Goal: Task Accomplishment & Management: Manage account settings

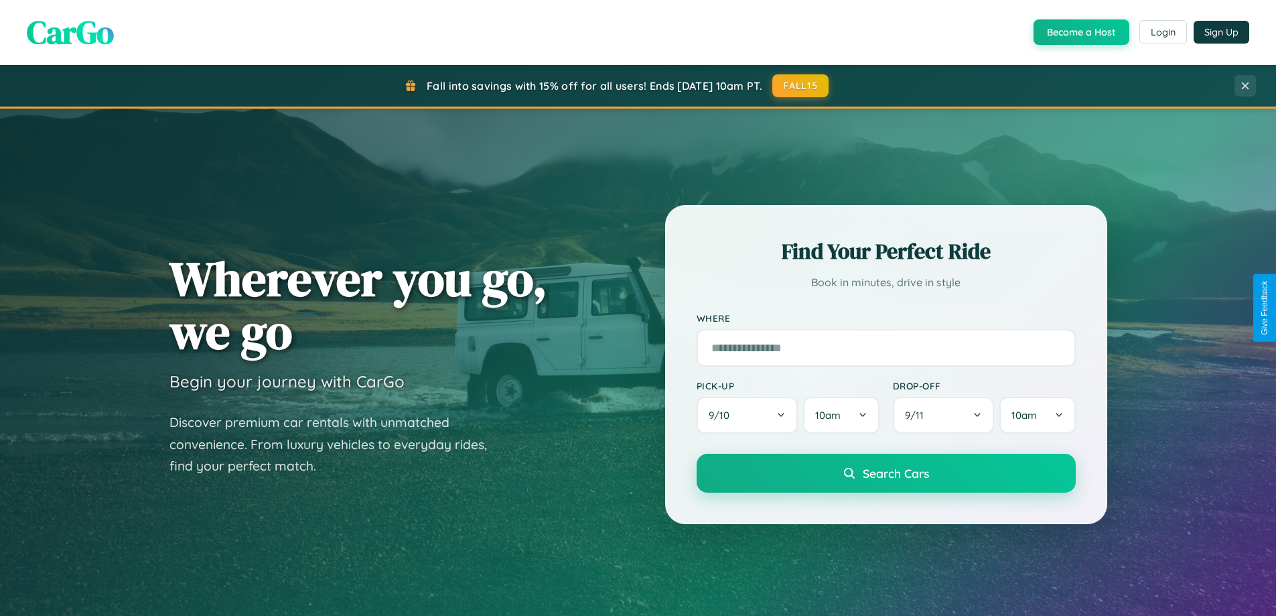
scroll to position [1180, 0]
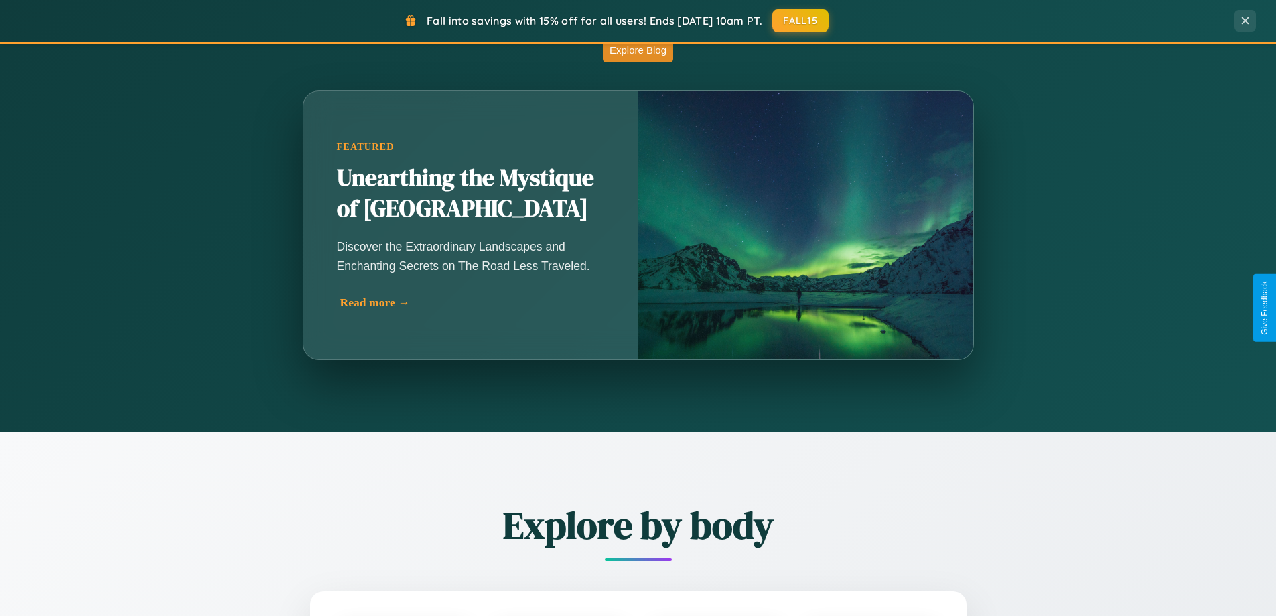
click at [471, 302] on div "Read more →" at bounding box center [474, 302] width 268 height 14
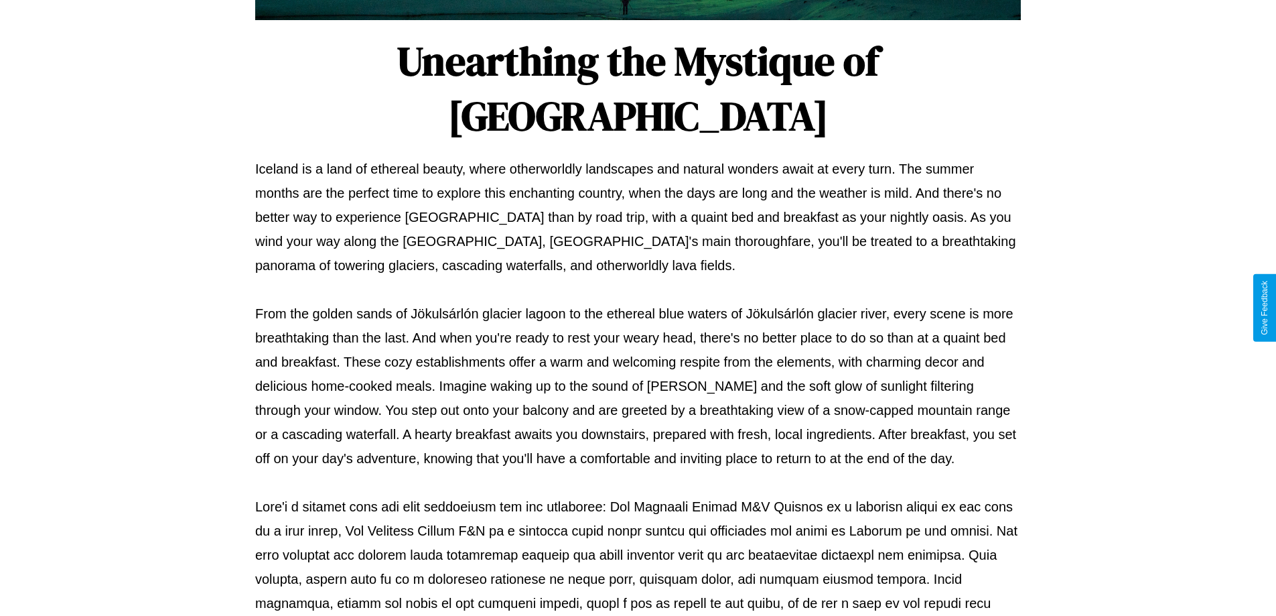
scroll to position [433, 0]
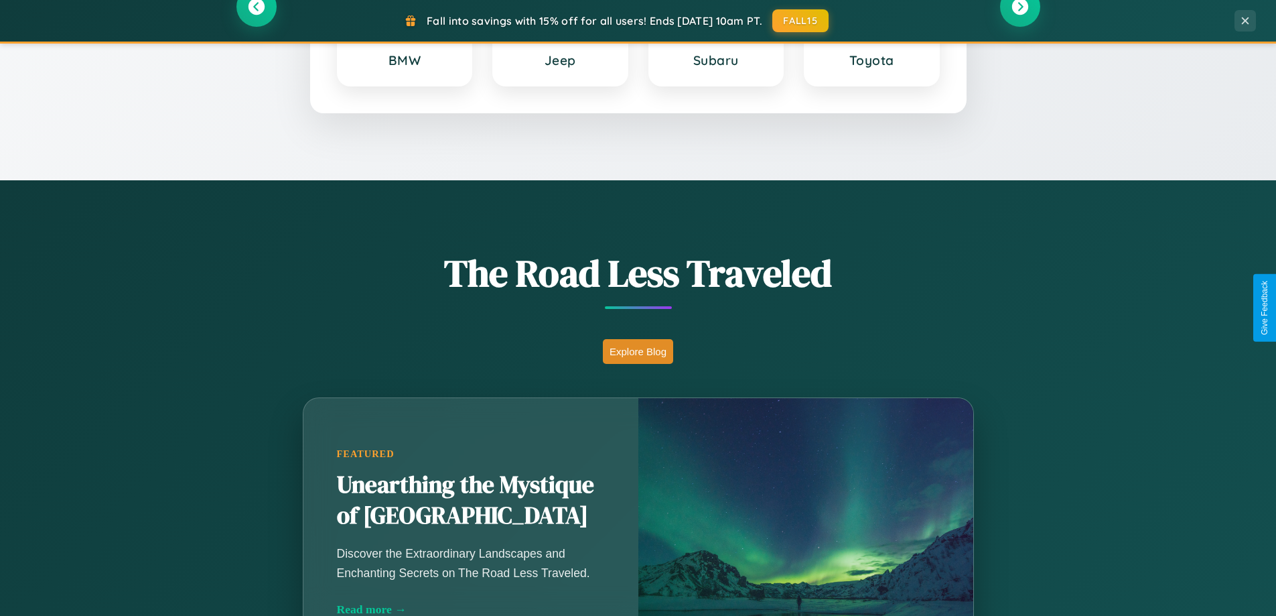
scroll to position [577, 0]
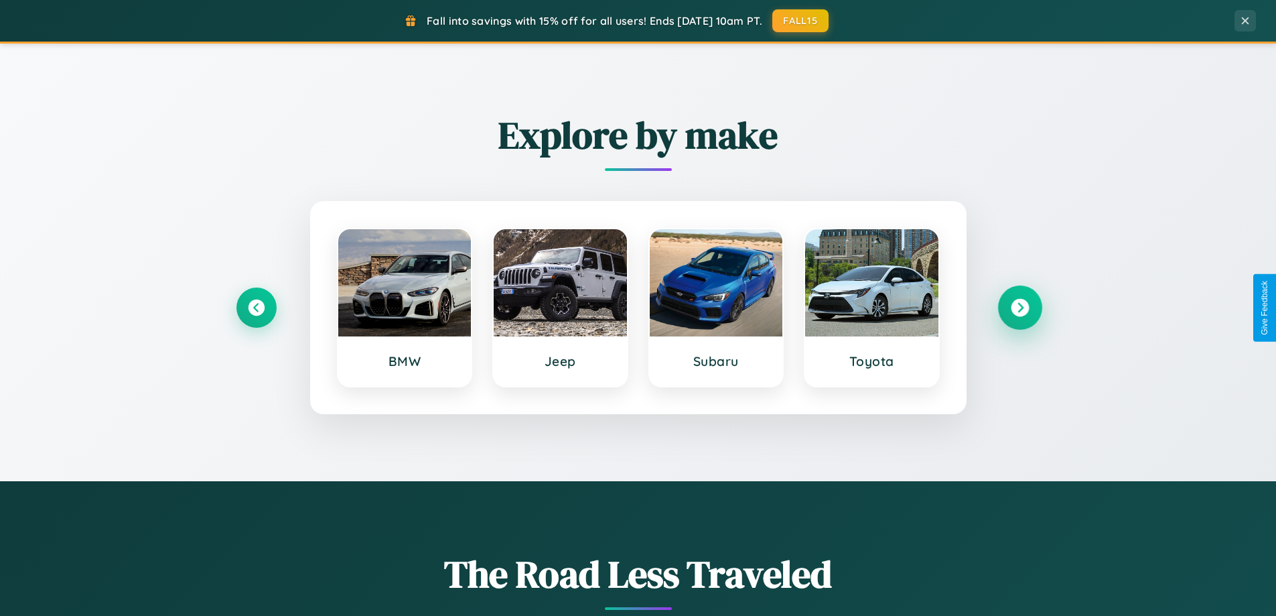
click at [1020, 307] on icon at bounding box center [1020, 308] width 18 height 18
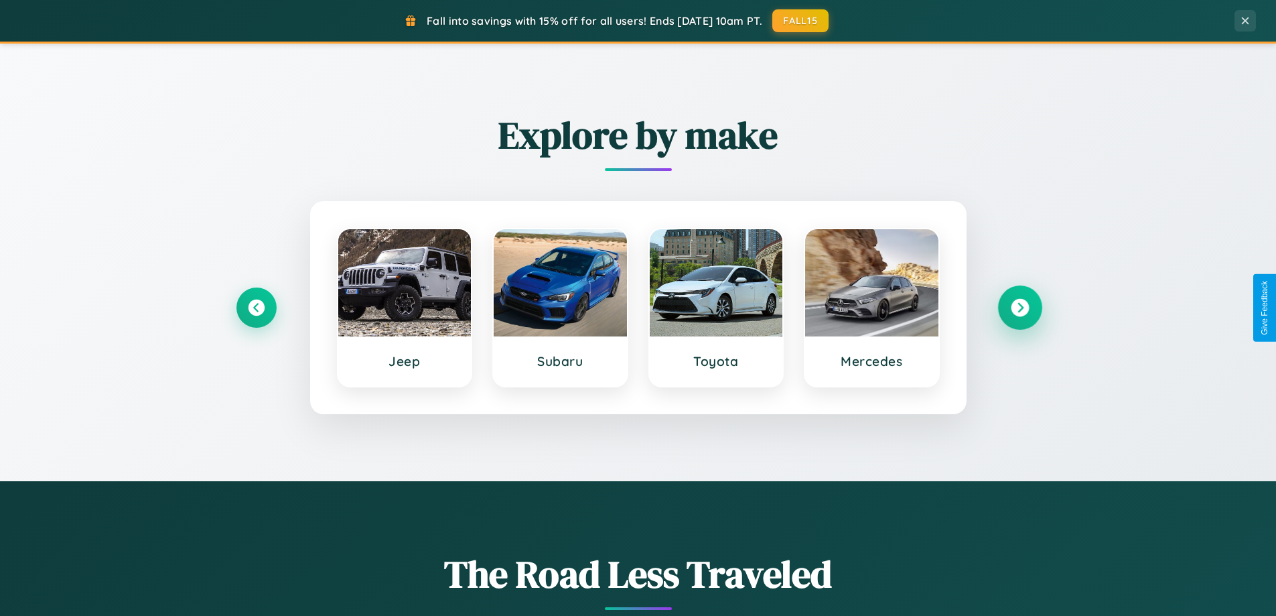
click at [1020, 307] on icon at bounding box center [1020, 308] width 18 height 18
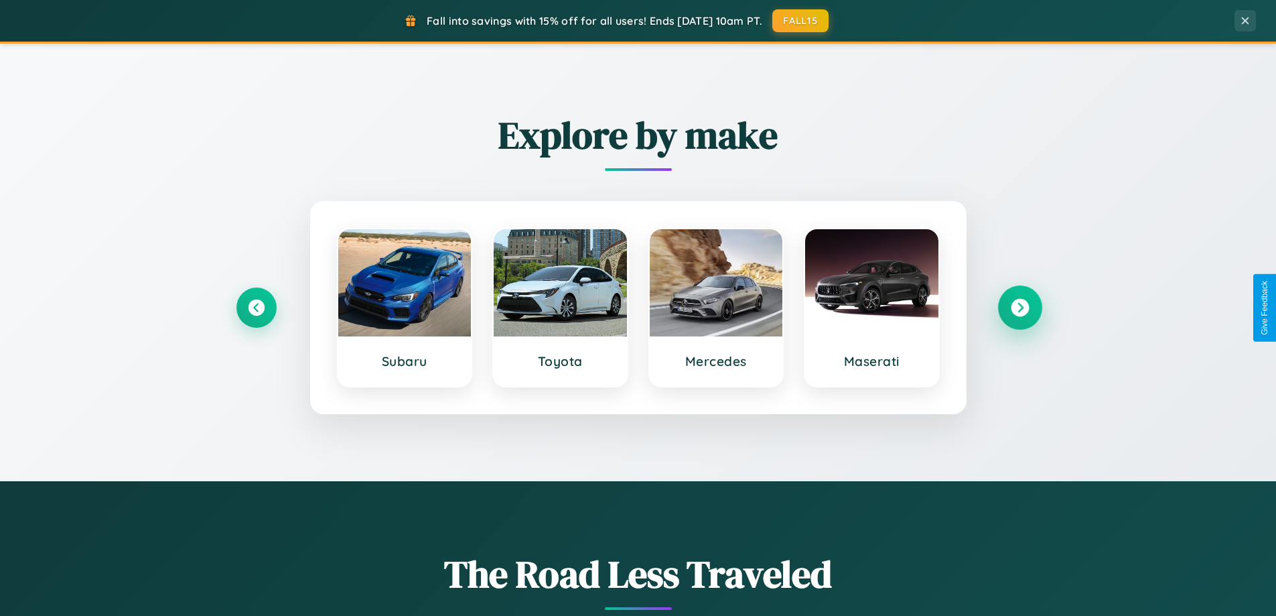
click at [1020, 307] on icon at bounding box center [1020, 308] width 18 height 18
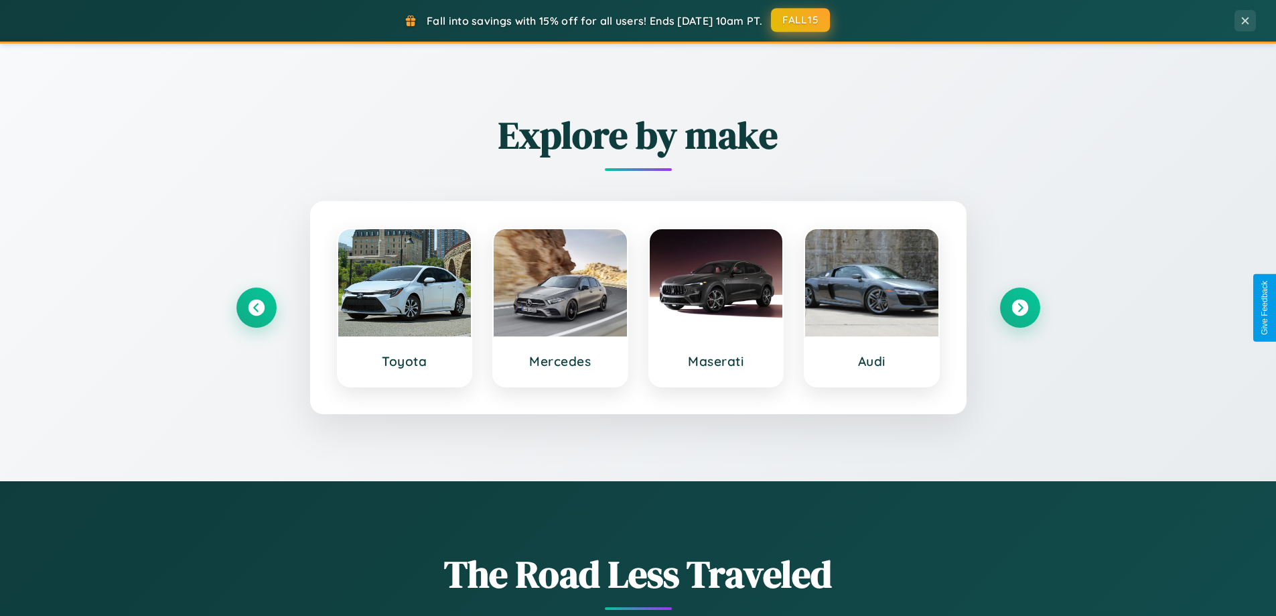
click at [801, 20] on button "FALL15" at bounding box center [800, 20] width 59 height 24
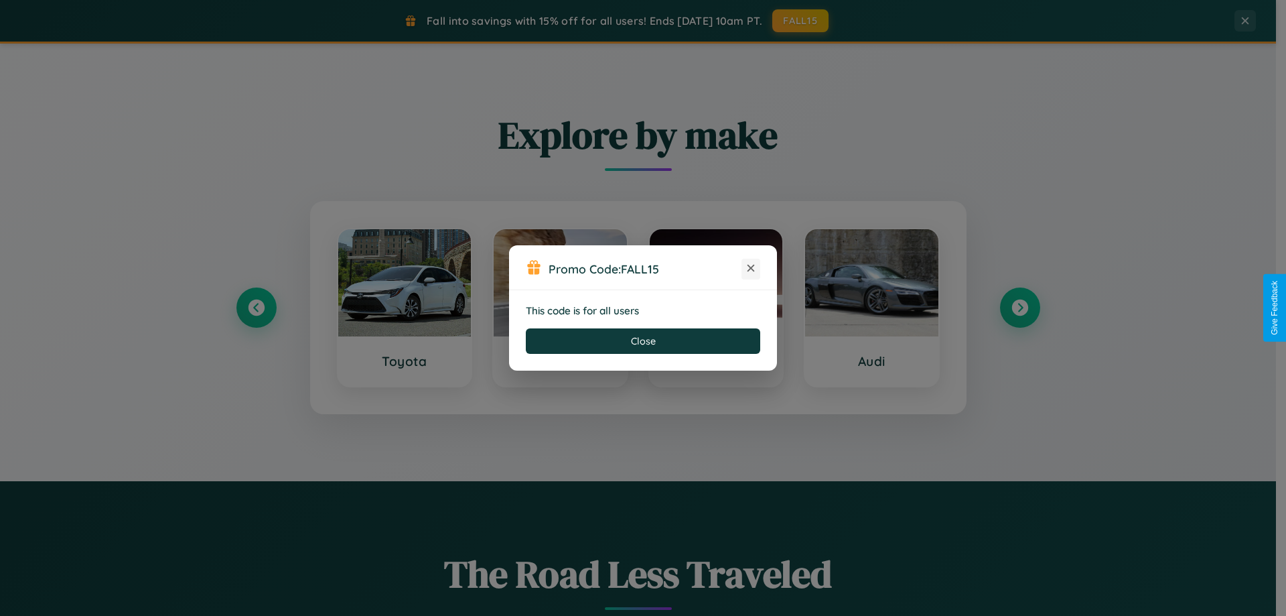
click at [751, 269] on icon at bounding box center [750, 267] width 13 height 13
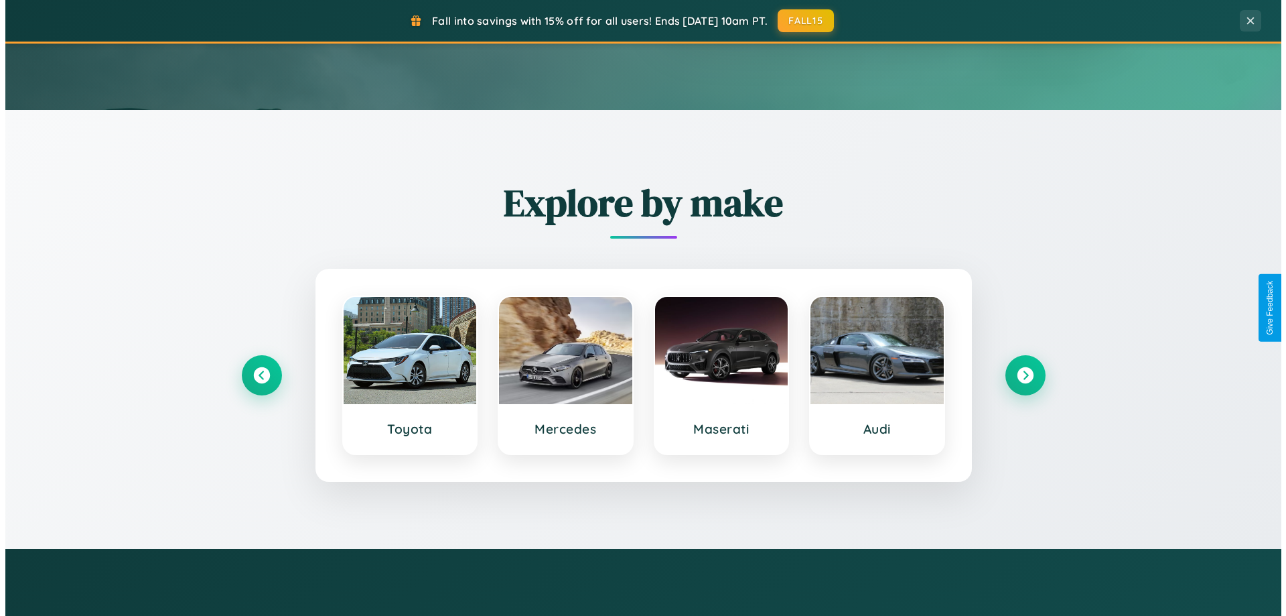
scroll to position [0, 0]
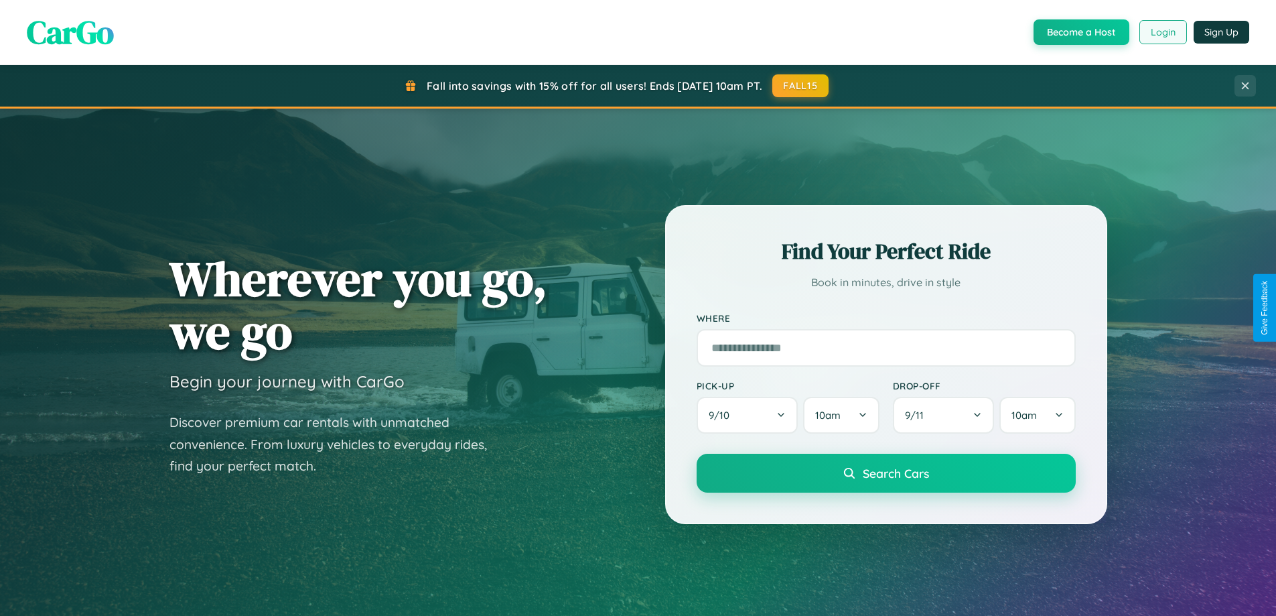
click at [1162, 32] on button "Login" at bounding box center [1164, 32] width 48 height 24
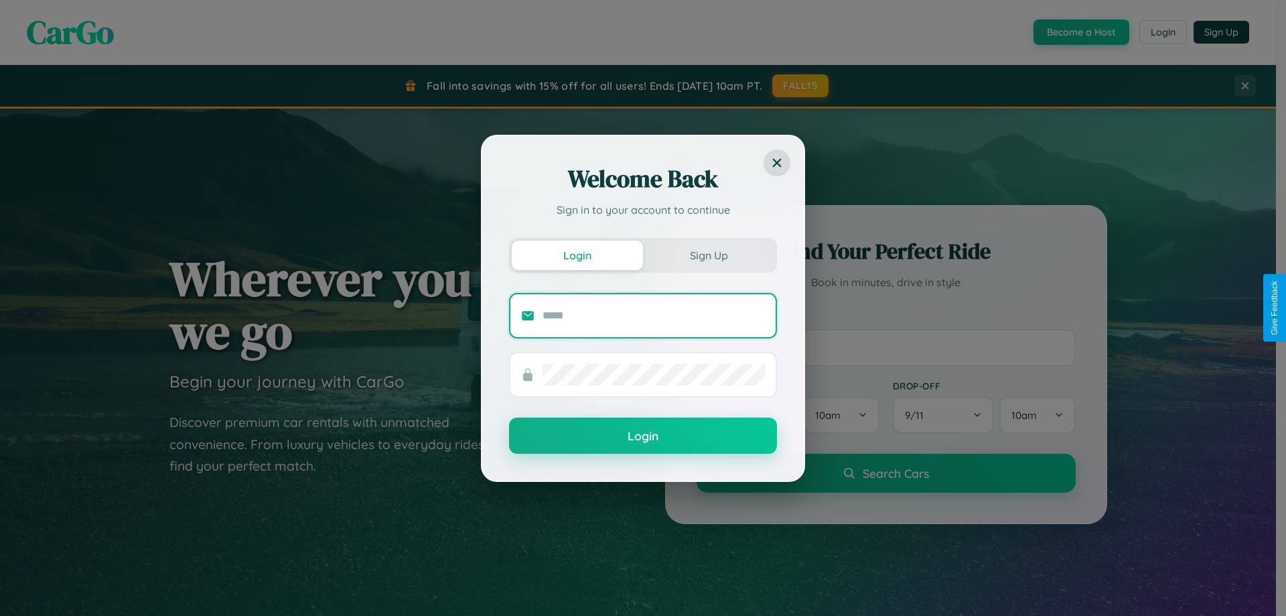
click at [654, 315] on input "text" at bounding box center [654, 315] width 222 height 21
type input "**********"
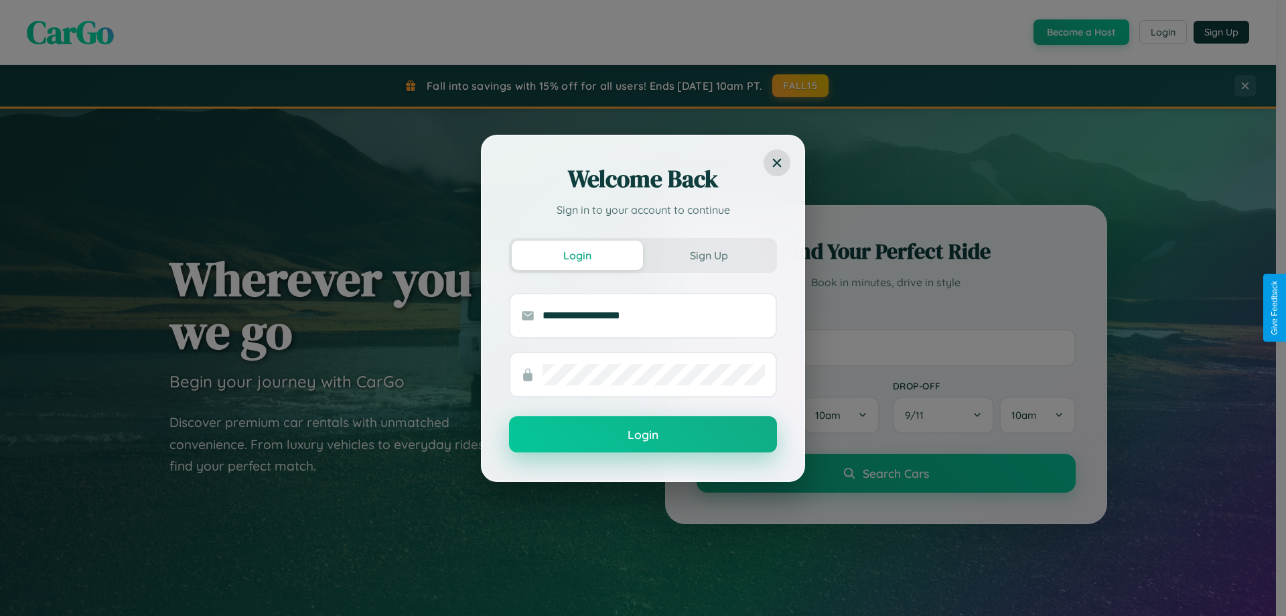
click at [643, 435] on button "Login" at bounding box center [643, 434] width 268 height 36
click at [801, 86] on div "Welcome Back Sign in to your account to continue Login Sign Up Login" at bounding box center [643, 308] width 1286 height 616
